Goal: Navigation & Orientation: Go to known website

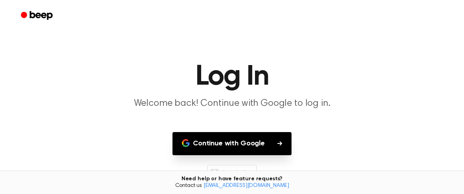
click at [268, 137] on button "Continue with Google" at bounding box center [231, 143] width 119 height 23
click at [247, 90] on h1 "Log In" at bounding box center [232, 77] width 402 height 28
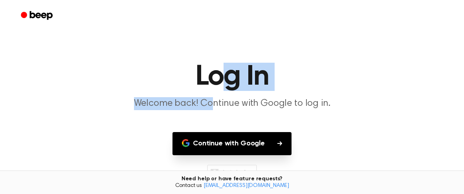
drag, startPoint x: 213, startPoint y: 110, endPoint x: 219, endPoint y: 65, distance: 44.7
click at [219, 65] on header "Log In Welcome back! Continue with Google to log in." at bounding box center [231, 87] width 445 height 48
click at [462, 99] on main "Log In Welcome back! Continue with Google to log in. Continue with Google Don't…" at bounding box center [232, 121] width 464 height 242
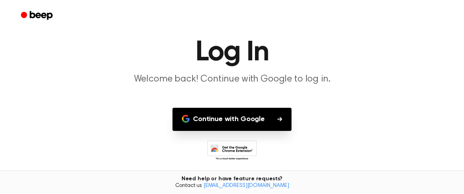
scroll to position [47, 0]
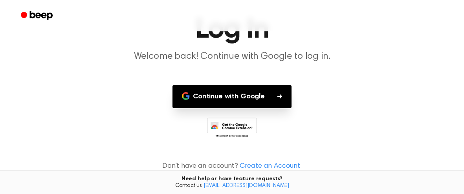
click at [26, 11] on icon "Beep" at bounding box center [37, 15] width 33 height 11
